Goal: Navigation & Orientation: Find specific page/section

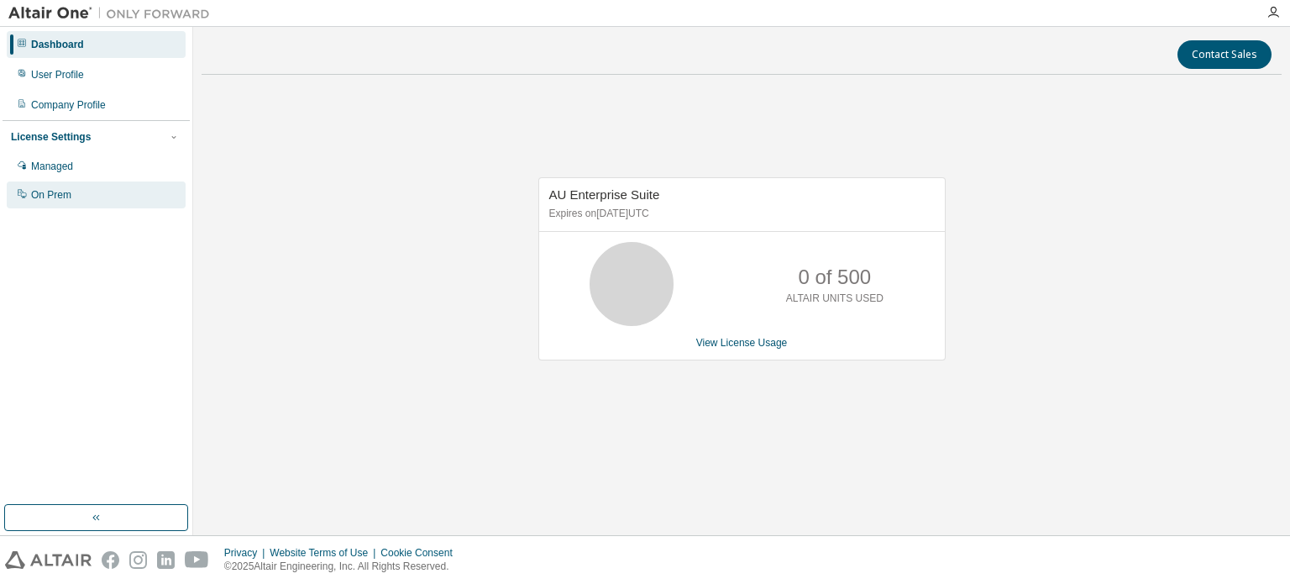
click at [33, 196] on div "On Prem" at bounding box center [51, 194] width 40 height 13
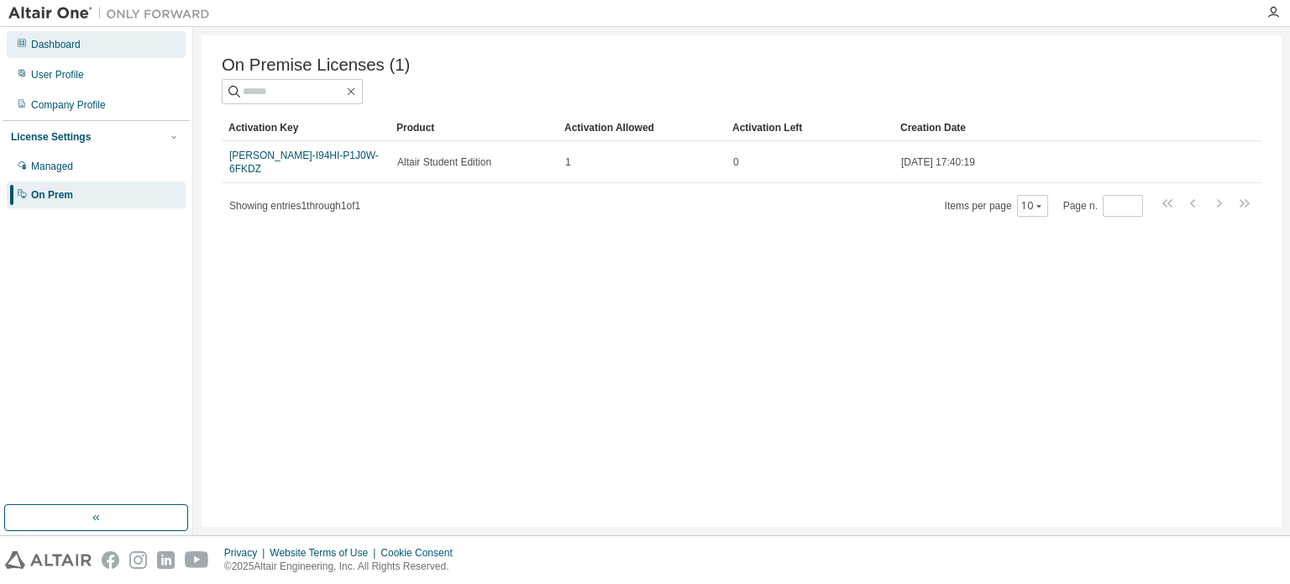
click at [71, 43] on div "Dashboard" at bounding box center [56, 44] width 50 height 13
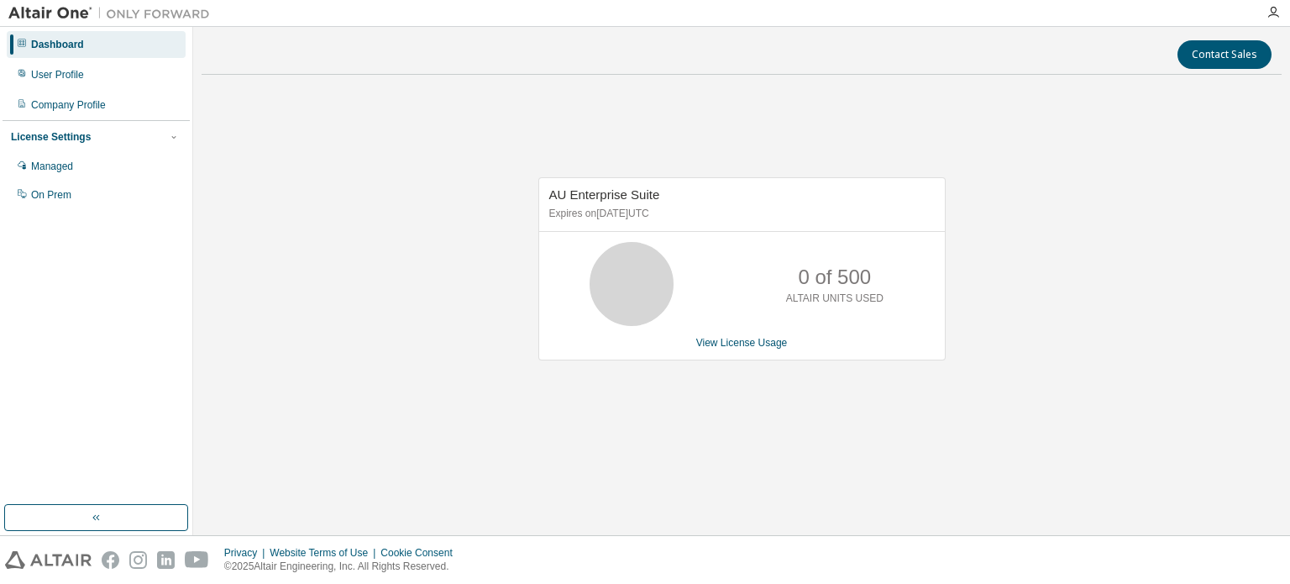
click at [49, 14] on img at bounding box center [113, 13] width 210 height 17
click at [45, 11] on img at bounding box center [113, 13] width 210 height 17
click at [1267, 11] on icon "button" at bounding box center [1273, 12] width 13 height 13
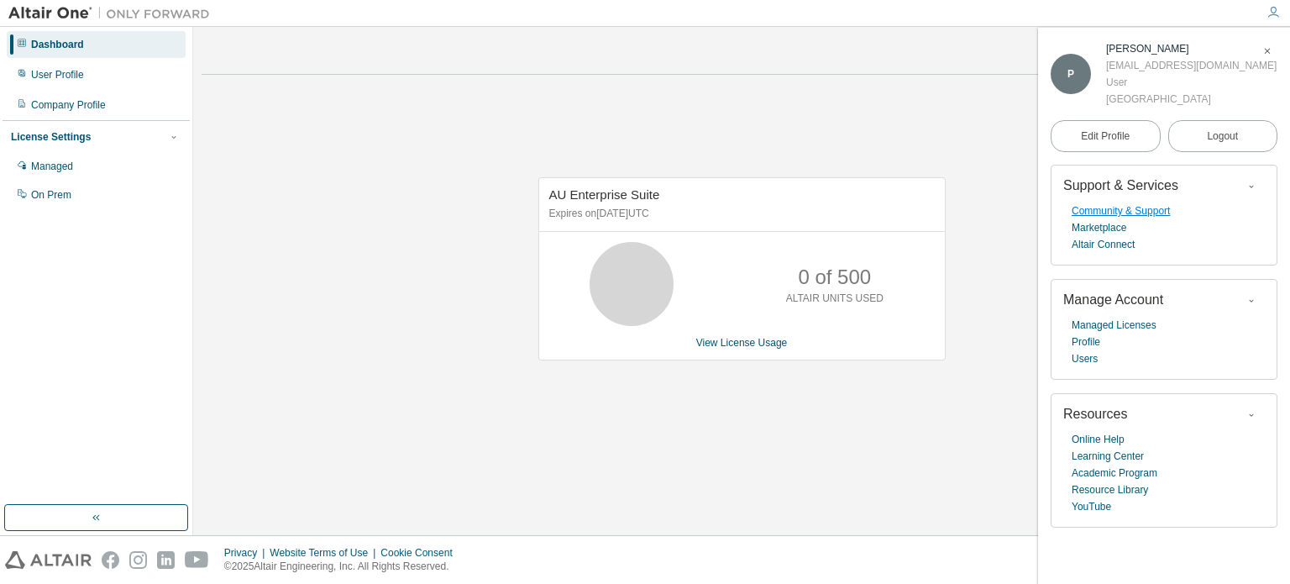
click at [1144, 214] on link "Community & Support" at bounding box center [1121, 210] width 98 height 17
